Goal: Check status

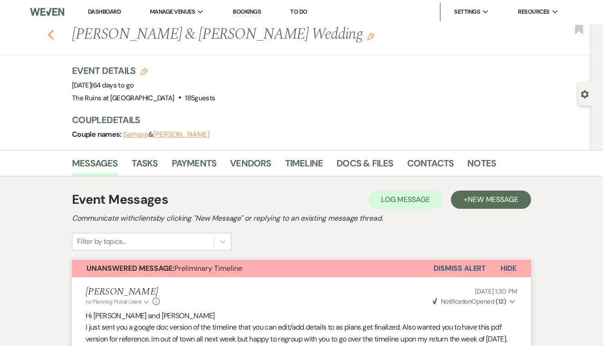
click at [49, 31] on icon "Previous" at bounding box center [50, 34] width 7 height 11
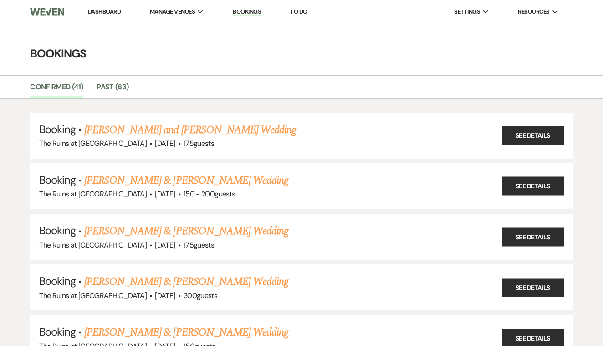
scroll to position [436, 0]
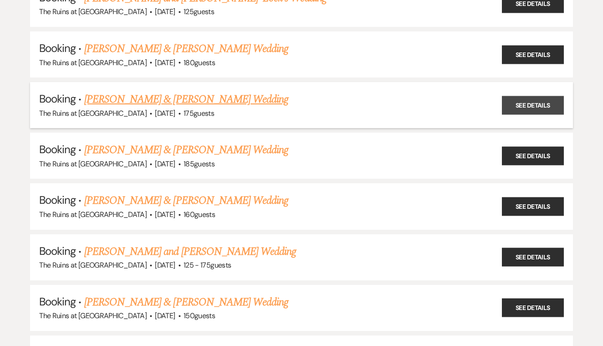
click at [521, 97] on link "See Details" at bounding box center [533, 105] width 62 height 19
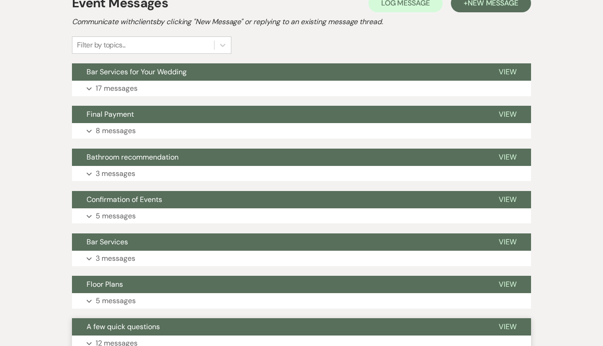
scroll to position [177, 0]
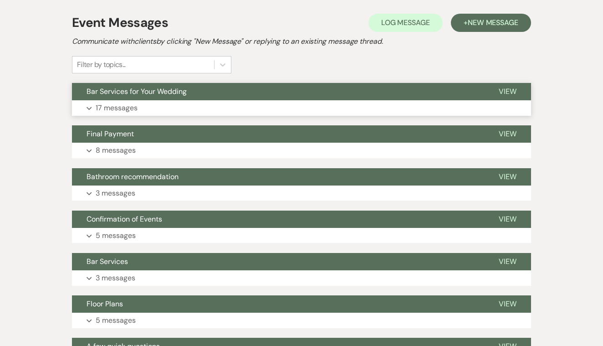
click at [513, 96] on span "View" at bounding box center [508, 92] width 18 height 10
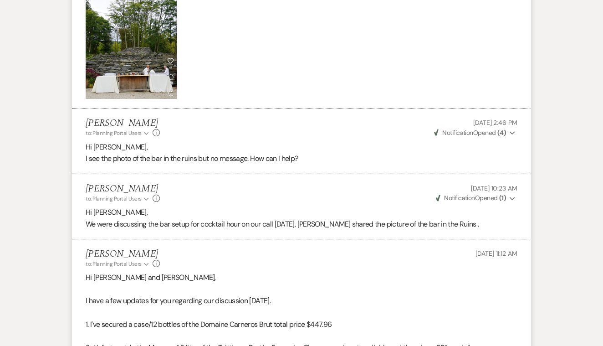
scroll to position [2266, 0]
click at [498, 194] on span "Weven Check Notification Opened ( 1 )" at bounding box center [471, 198] width 70 height 8
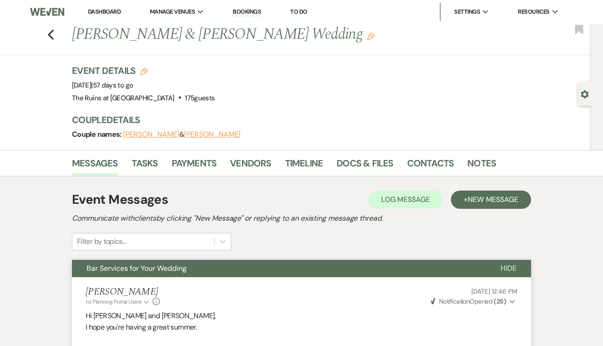
scroll to position [0, 0]
click at [49, 33] on use "button" at bounding box center [51, 35] width 6 height 10
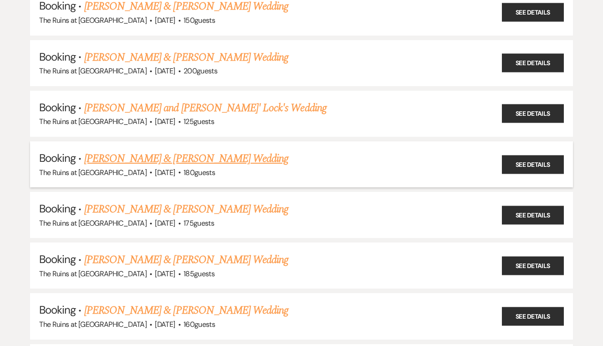
scroll to position [323, 0]
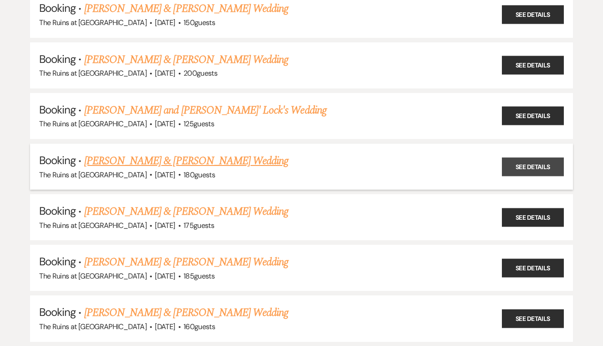
click at [534, 157] on link "See Details" at bounding box center [533, 166] width 62 height 19
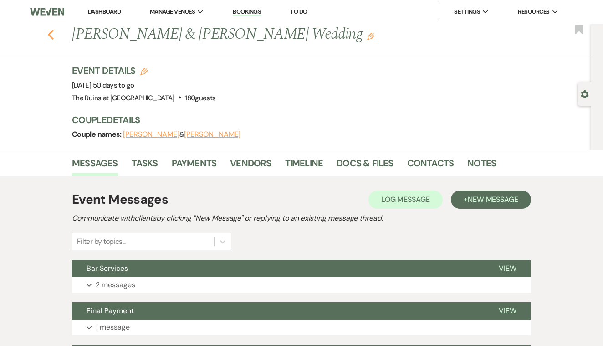
click at [53, 36] on icon "Previous" at bounding box center [50, 34] width 7 height 11
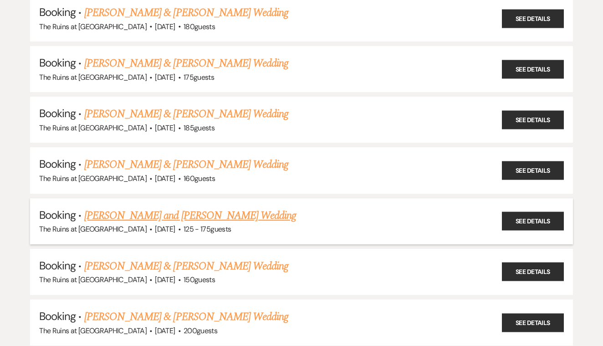
scroll to position [475, 0]
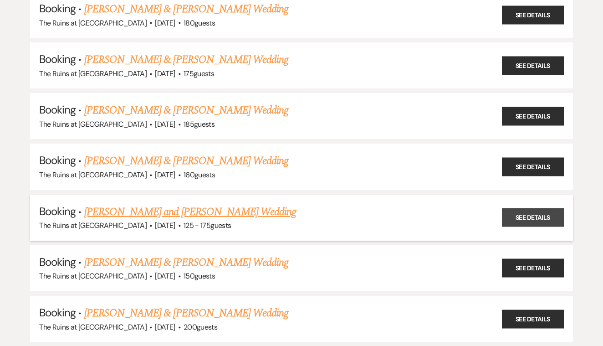
click at [521, 208] on link "See Details" at bounding box center [533, 217] width 62 height 19
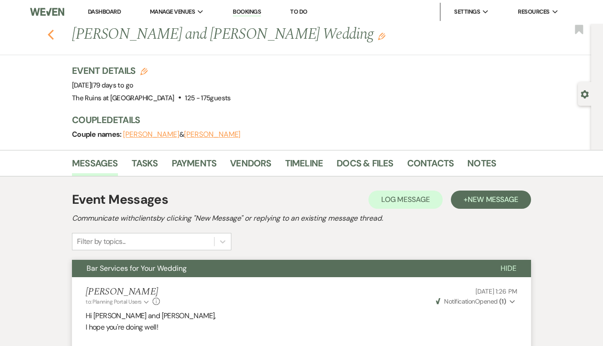
click at [49, 35] on use "button" at bounding box center [51, 35] width 6 height 10
